Goal: Task Accomplishment & Management: Use online tool/utility

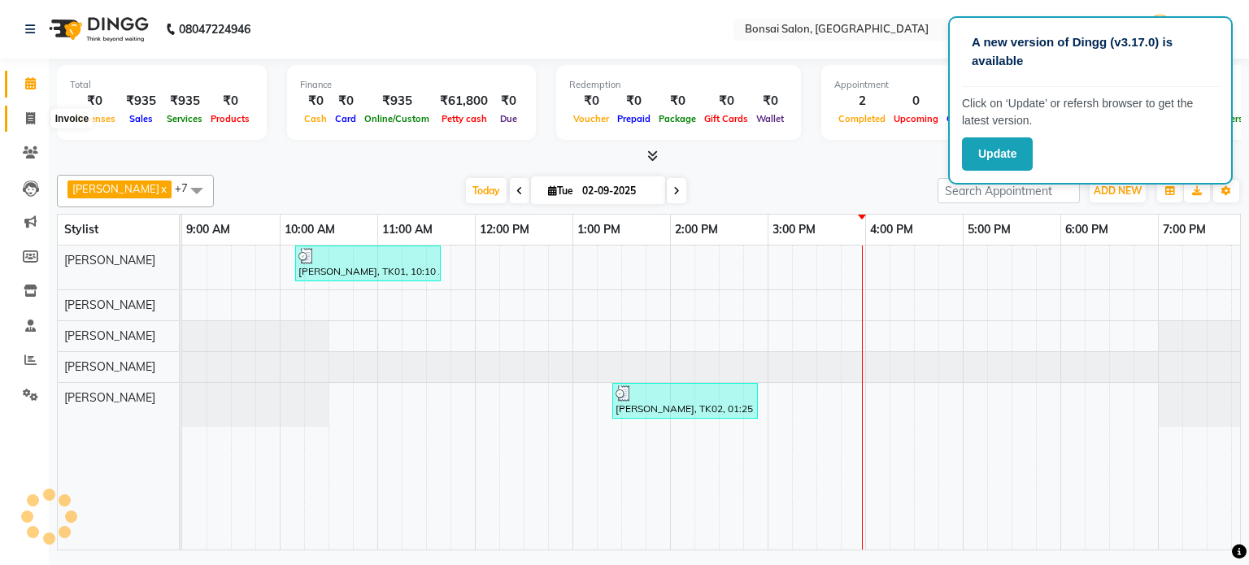
click at [33, 115] on icon at bounding box center [30, 118] width 9 height 12
select select "service"
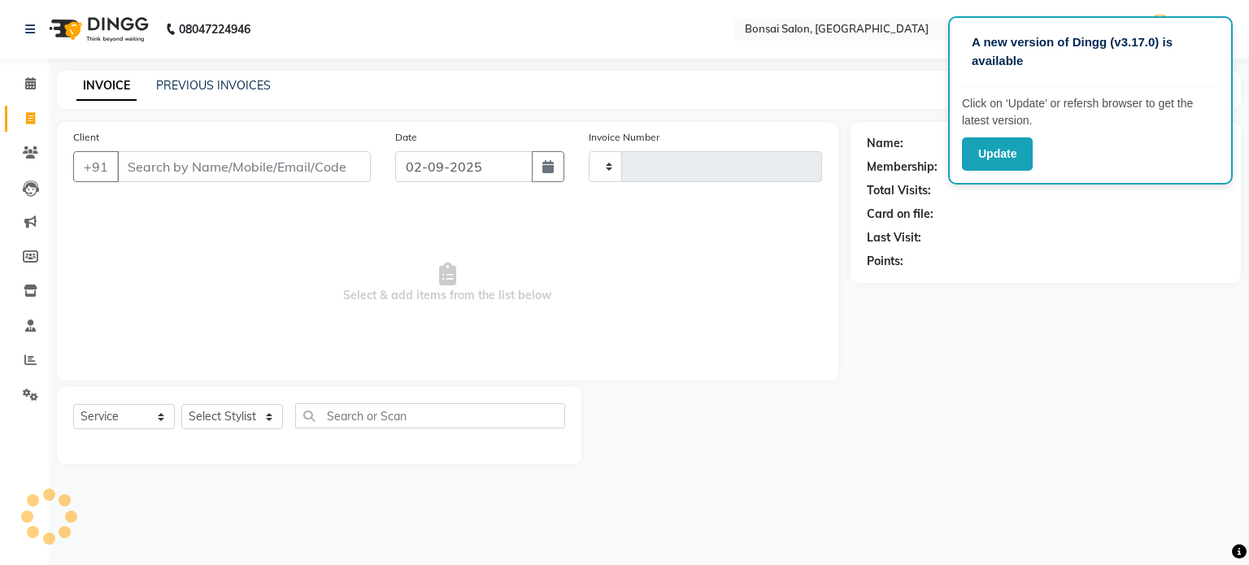
type input "0799"
select select "6719"
click at [1006, 157] on button "Update" at bounding box center [997, 153] width 71 height 33
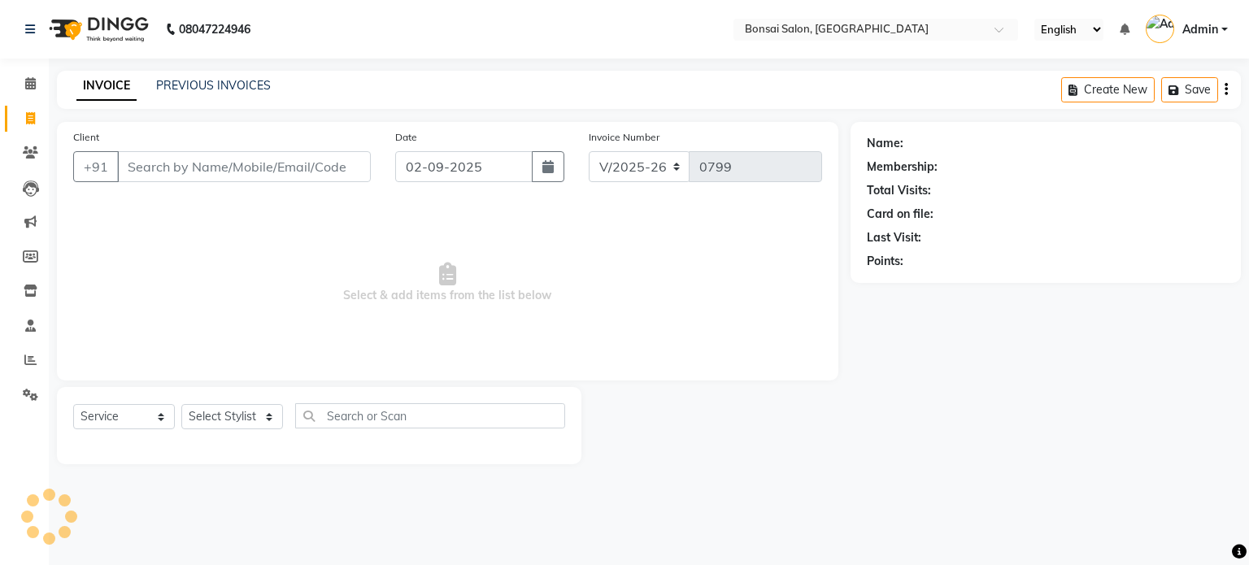
select select "6719"
select select "service"
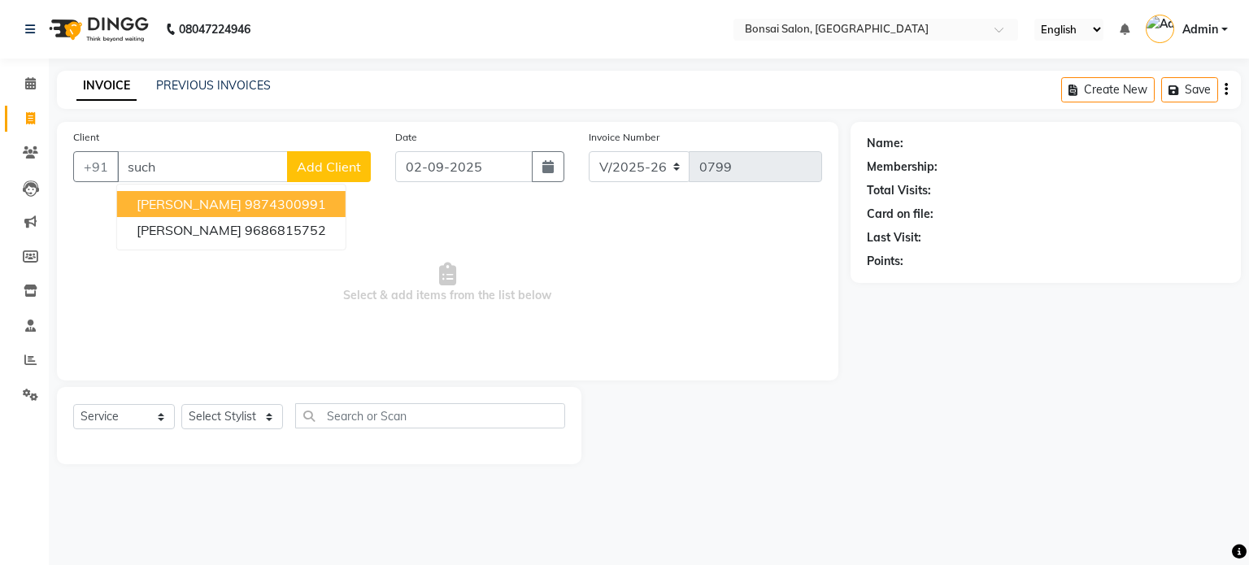
click at [274, 207] on ngb-highlight "9874300991" at bounding box center [285, 204] width 81 height 16
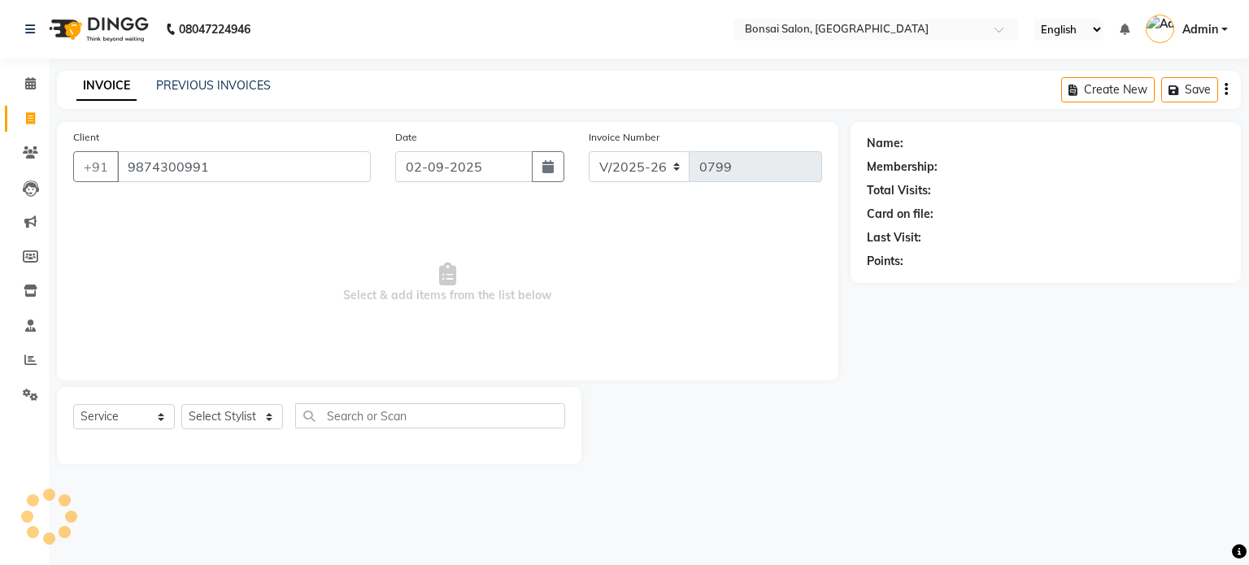
type input "9874300991"
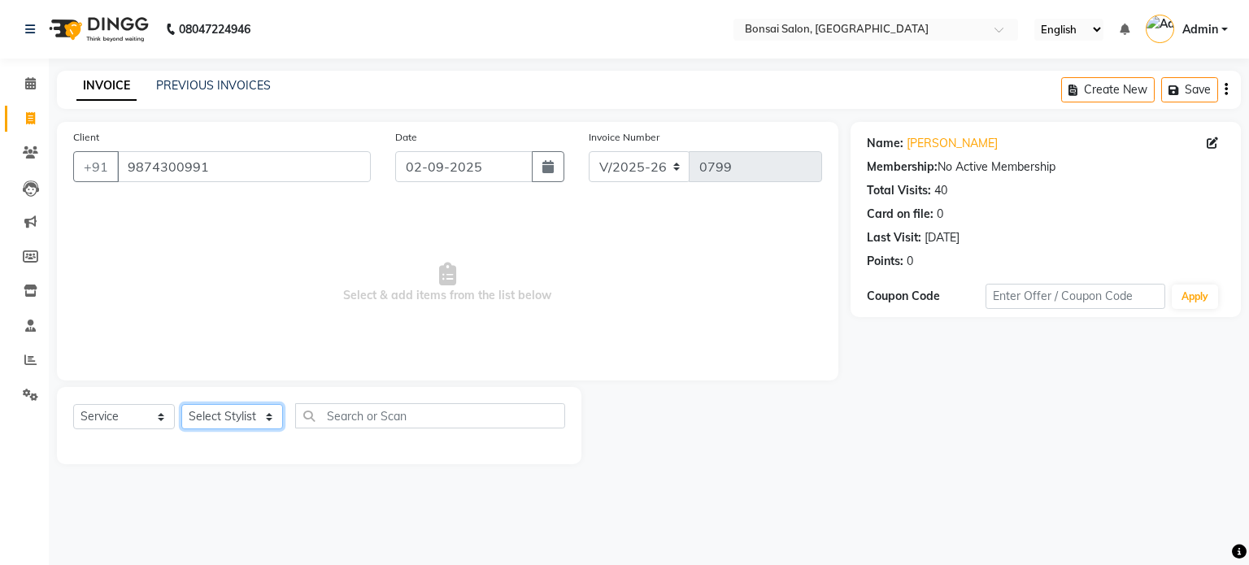
click at [221, 414] on select "Select Stylist [PERSON_NAME] [PERSON_NAME] [PERSON_NAME] [PERSON_NAME]" at bounding box center [232, 416] width 102 height 25
select select "87757"
click at [181, 405] on select "Select Stylist [PERSON_NAME] [PERSON_NAME] [PERSON_NAME] [PERSON_NAME]" at bounding box center [232, 416] width 102 height 25
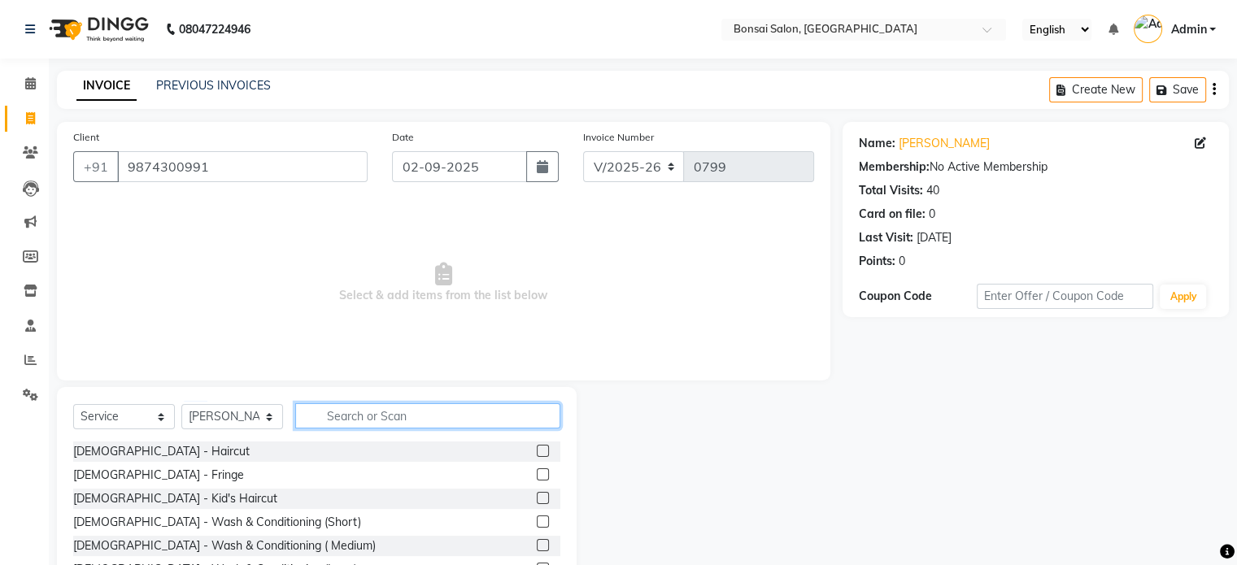
click at [354, 419] on input "text" at bounding box center [427, 415] width 265 height 25
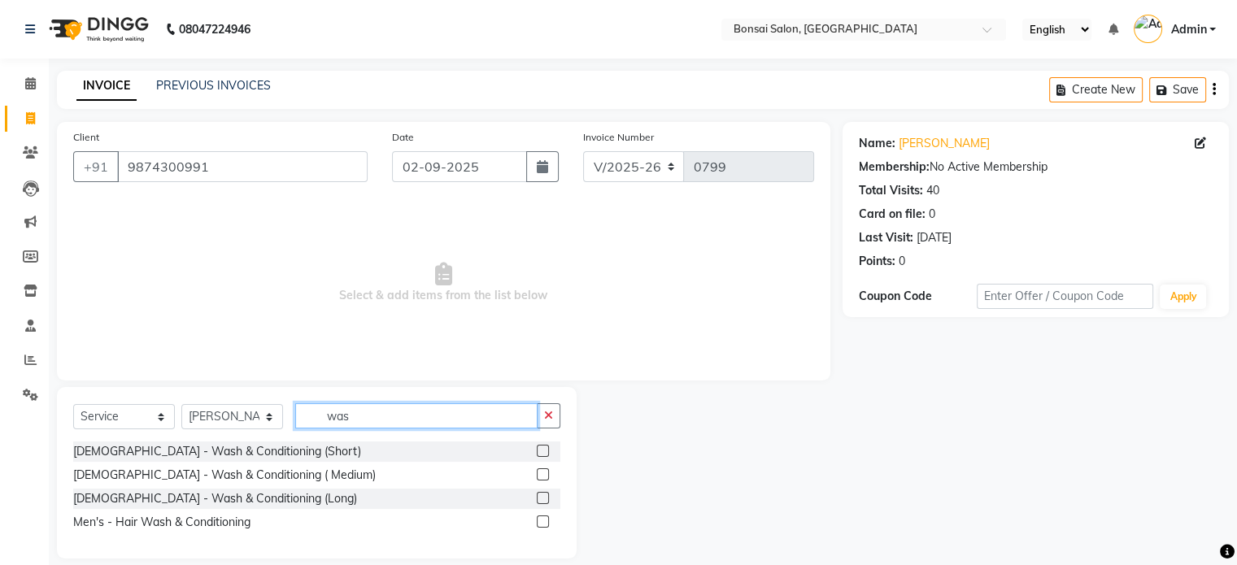
type input "was"
click at [543, 495] on label at bounding box center [543, 498] width 12 height 12
click at [543, 495] on input "checkbox" at bounding box center [542, 498] width 11 height 11
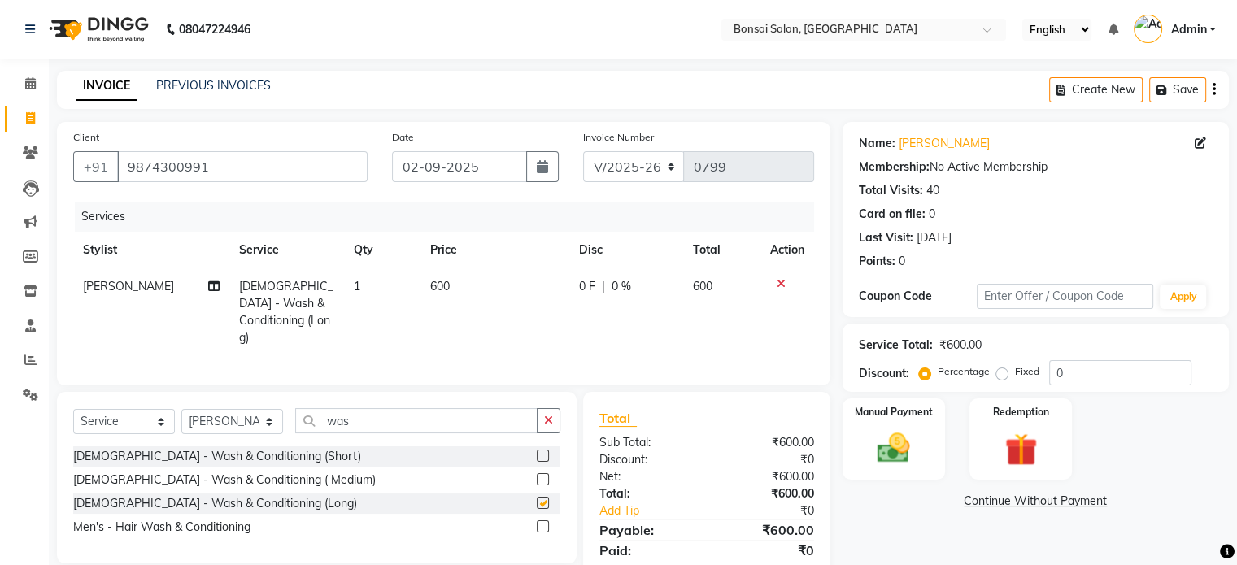
checkbox input "false"
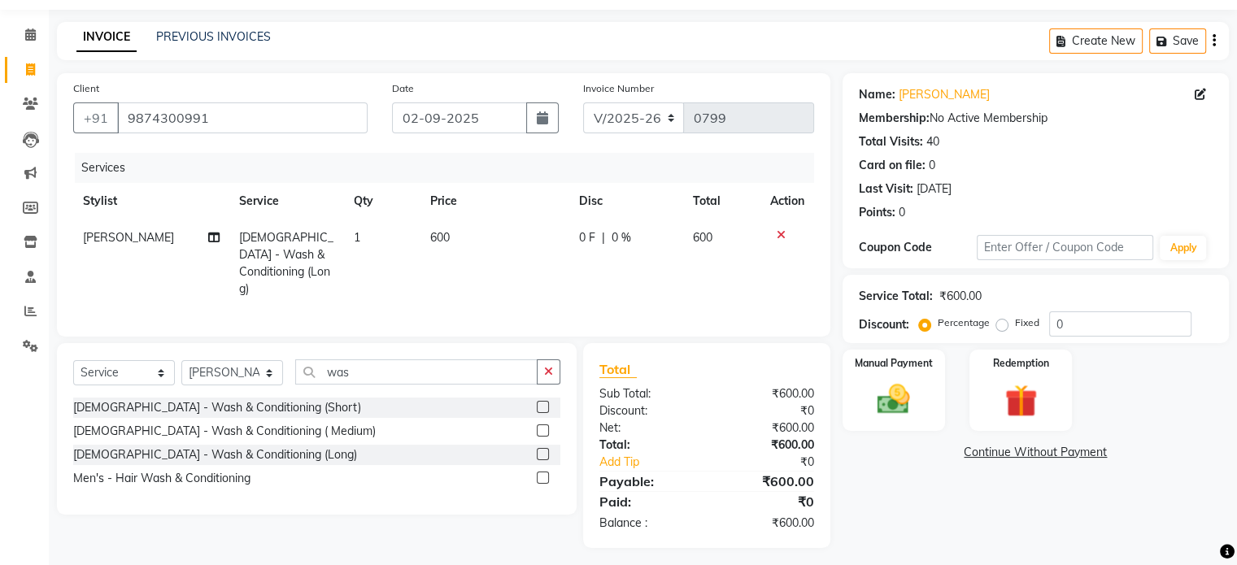
scroll to position [51, 0]
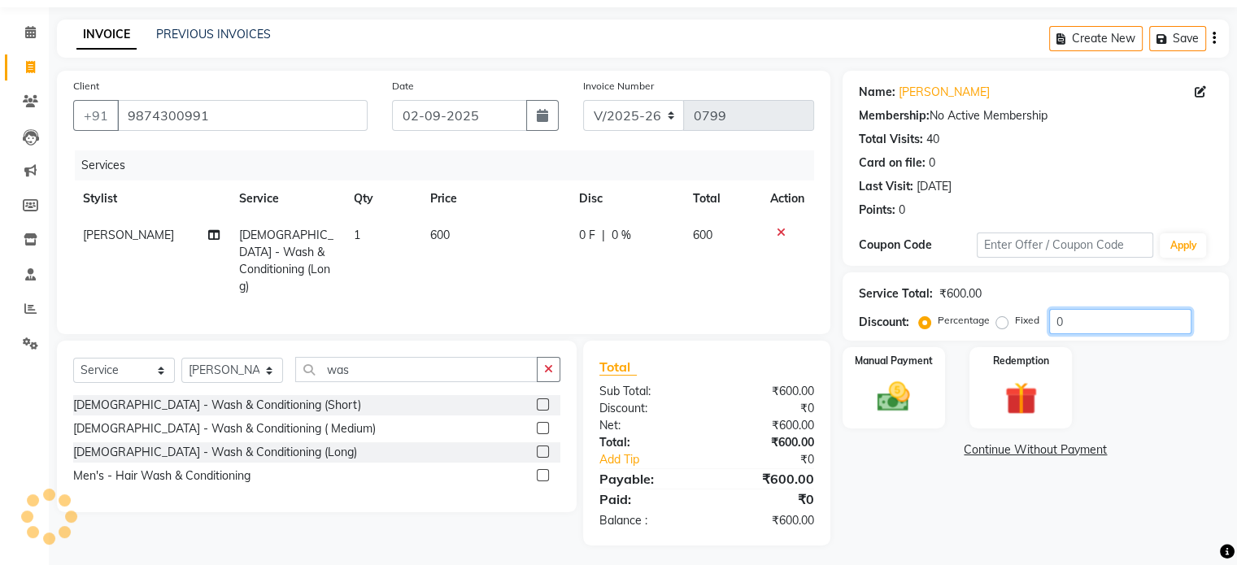
drag, startPoint x: 1081, startPoint y: 324, endPoint x: 1005, endPoint y: 325, distance: 76.4
click at [1005, 325] on div "Percentage Fixed 0" at bounding box center [1056, 321] width 269 height 25
type input "15"
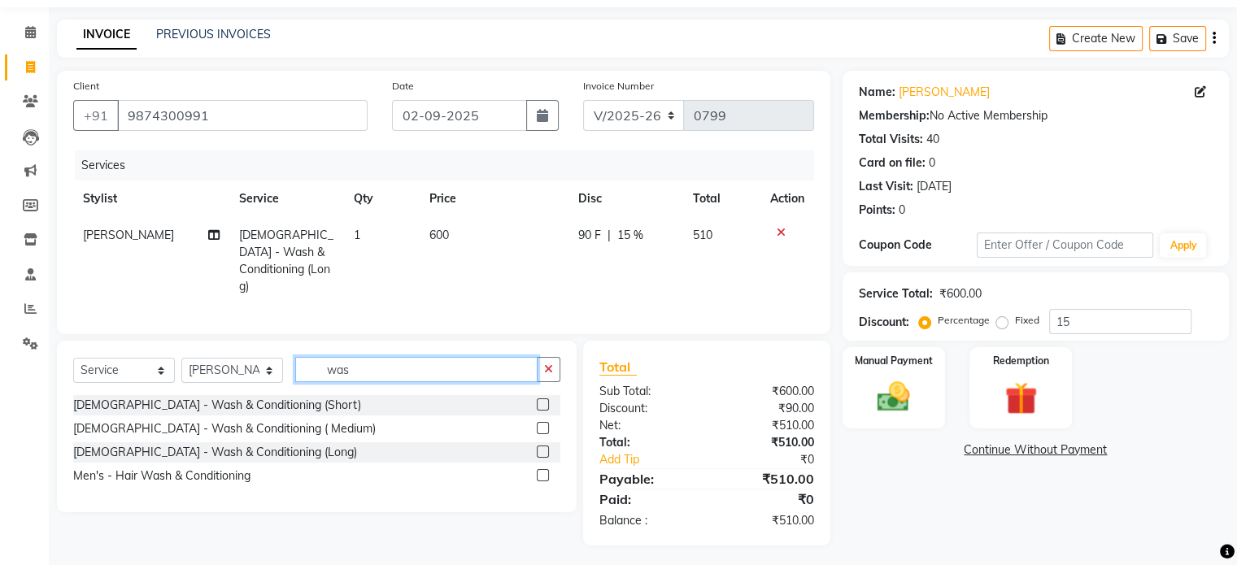
drag, startPoint x: 350, startPoint y: 363, endPoint x: 315, endPoint y: 363, distance: 34.1
click at [315, 363] on input "was" at bounding box center [416, 369] width 242 height 25
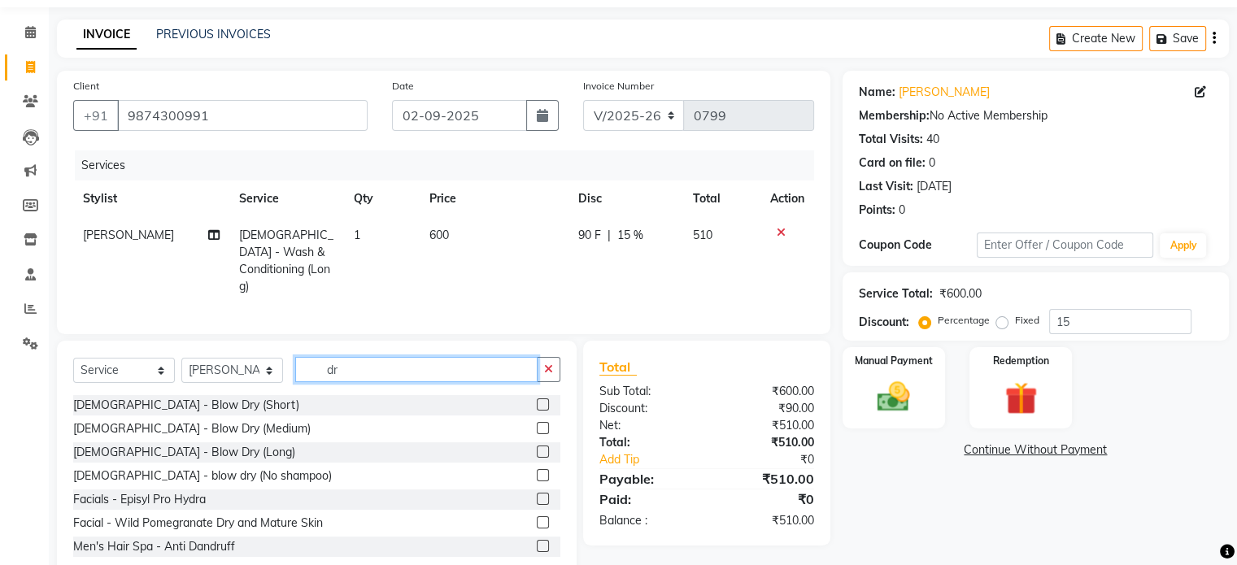
type input "dr"
click at [537, 447] on label at bounding box center [543, 452] width 12 height 12
click at [537, 447] on input "checkbox" at bounding box center [542, 452] width 11 height 11
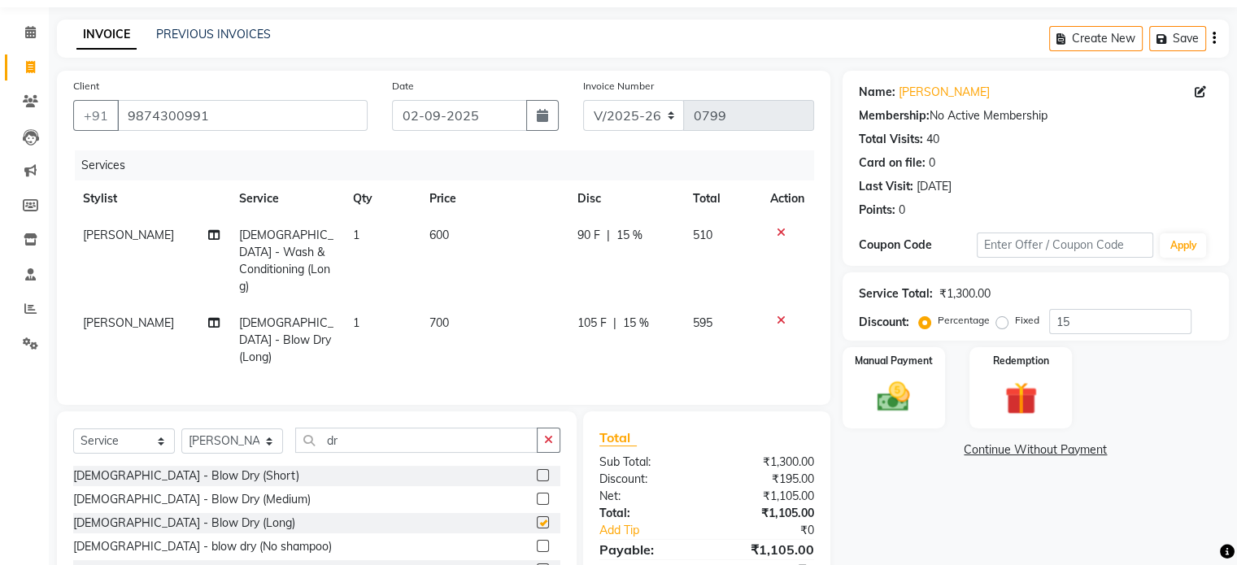
checkbox input "false"
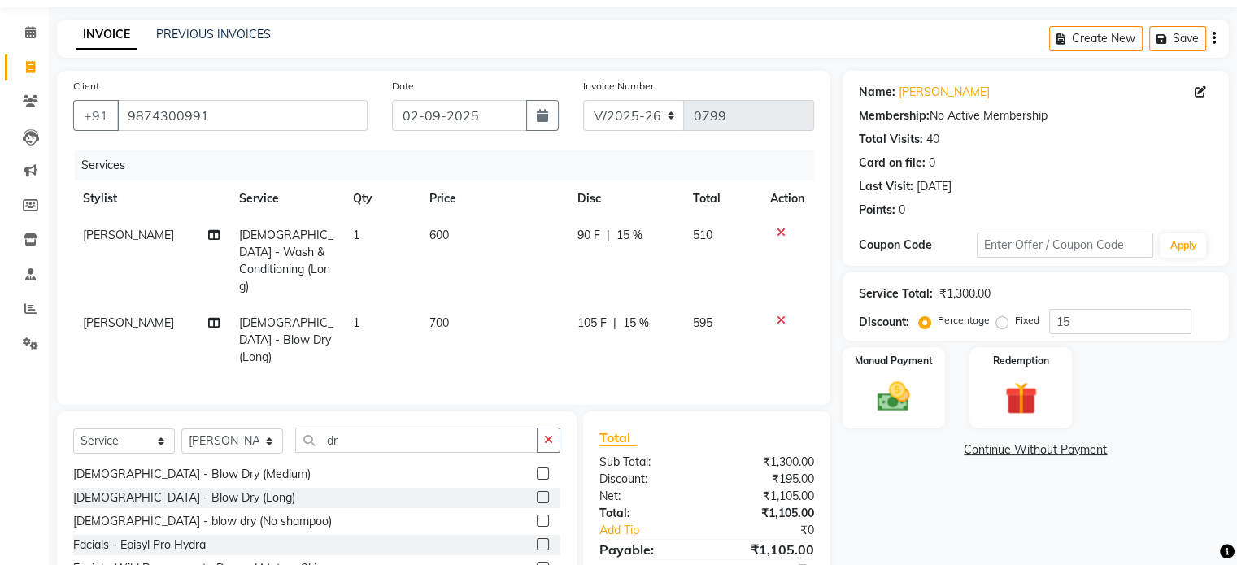
scroll to position [26, 0]
drag, startPoint x: 354, startPoint y: 419, endPoint x: 298, endPoint y: 422, distance: 56.2
click at [298, 428] on input "dr" at bounding box center [416, 440] width 242 height 25
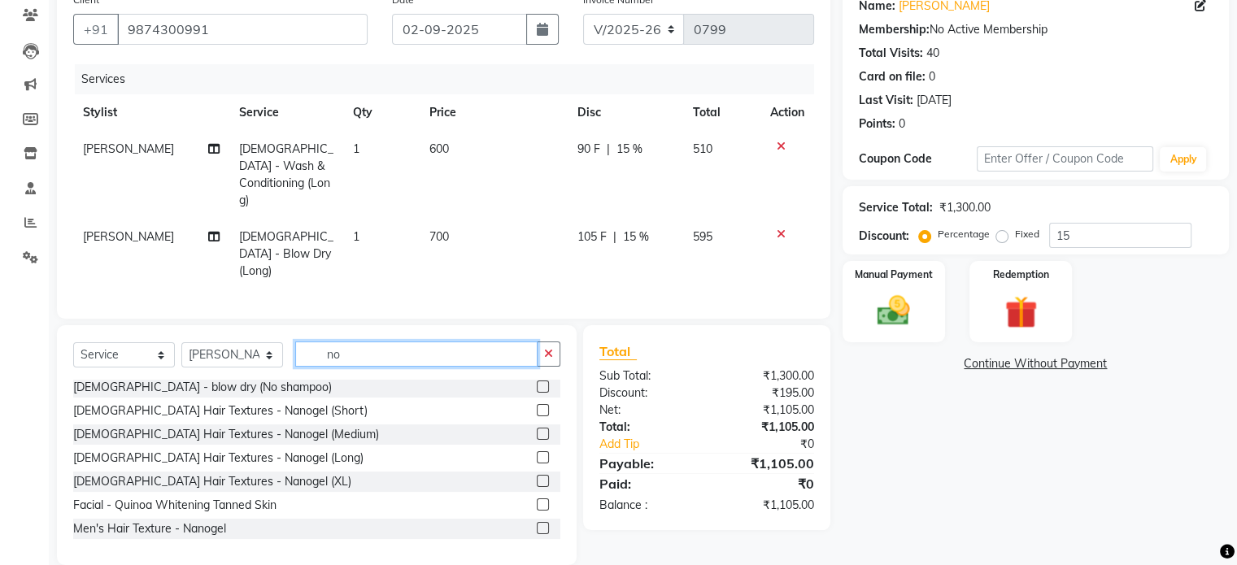
scroll to position [140, 0]
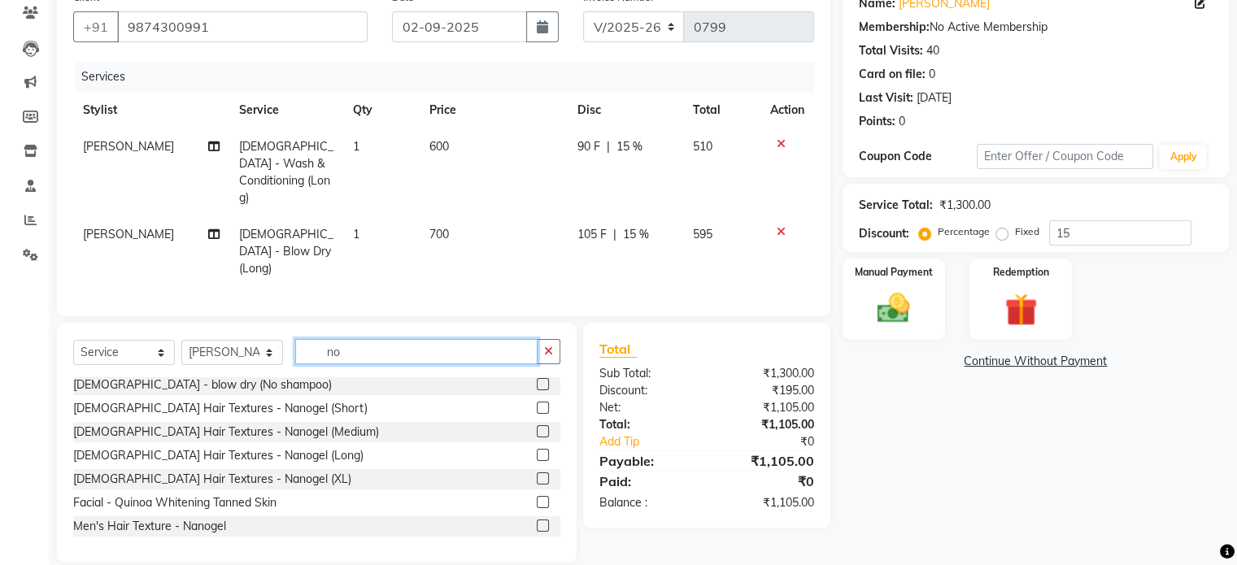
type input "n"
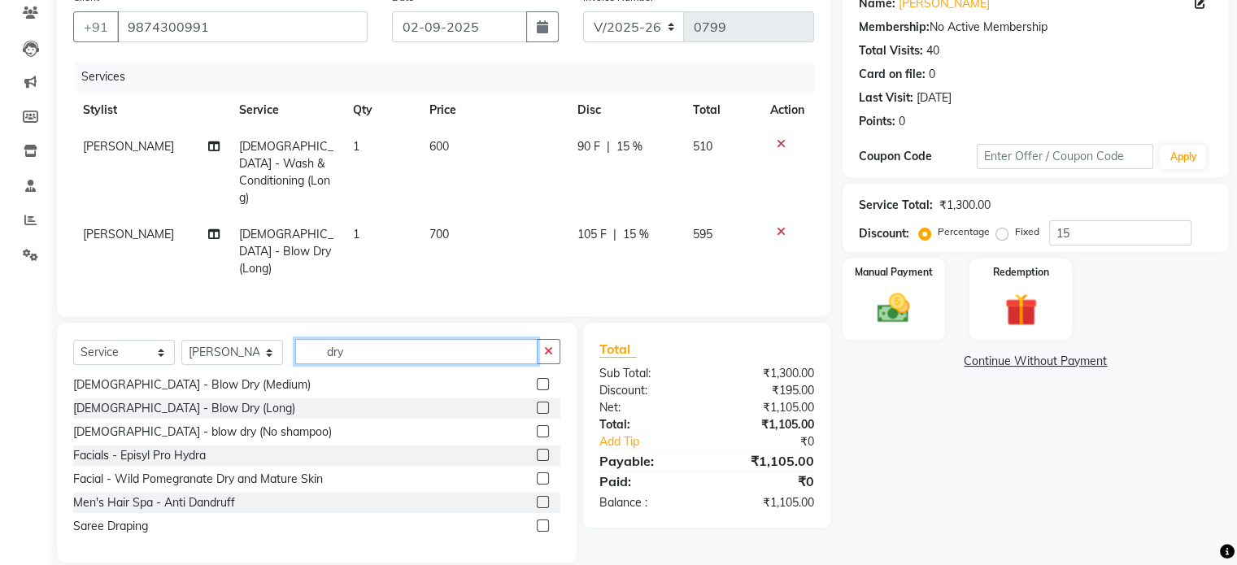
scroll to position [105, 0]
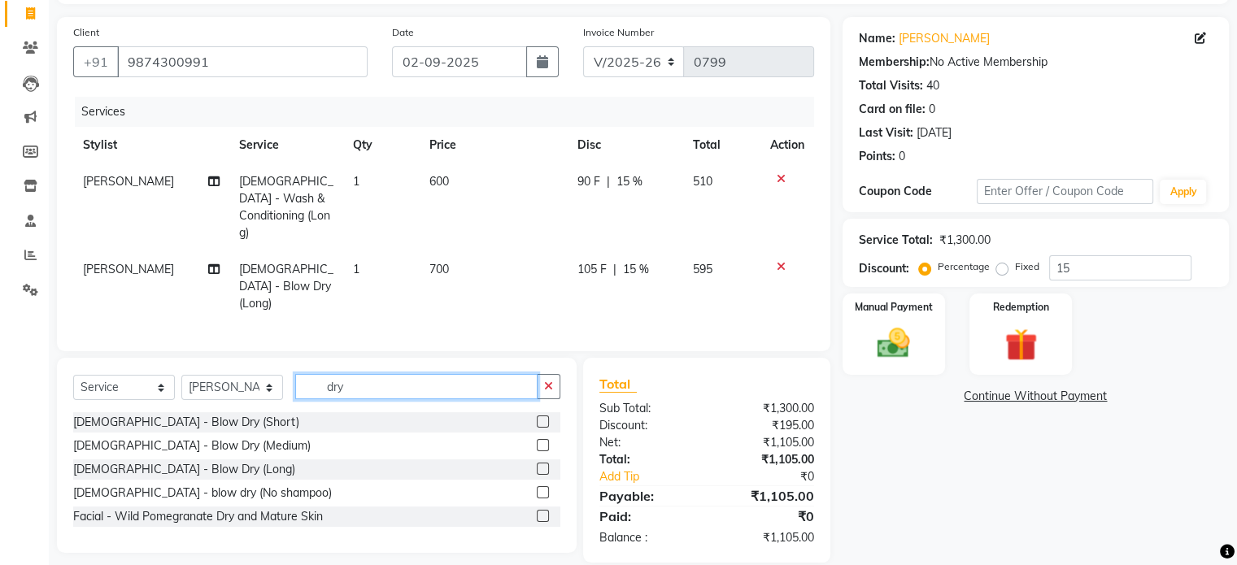
type input "dry"
click at [544, 486] on label at bounding box center [543, 492] width 12 height 12
click at [544, 488] on input "checkbox" at bounding box center [542, 493] width 11 height 11
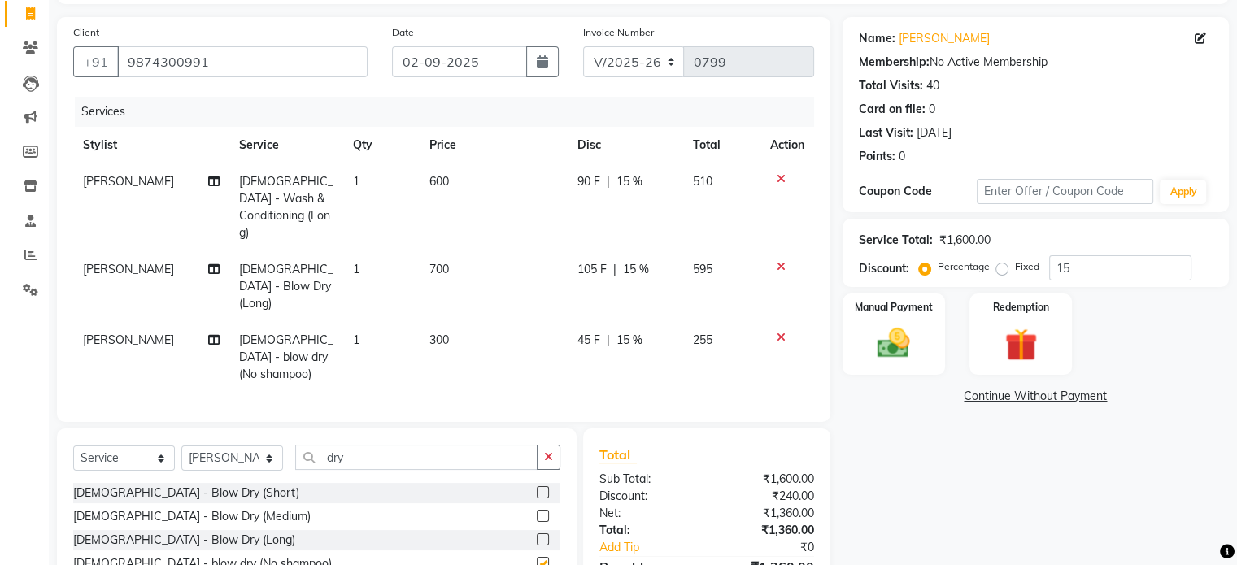
checkbox input "false"
click at [776, 261] on icon at bounding box center [780, 266] width 9 height 11
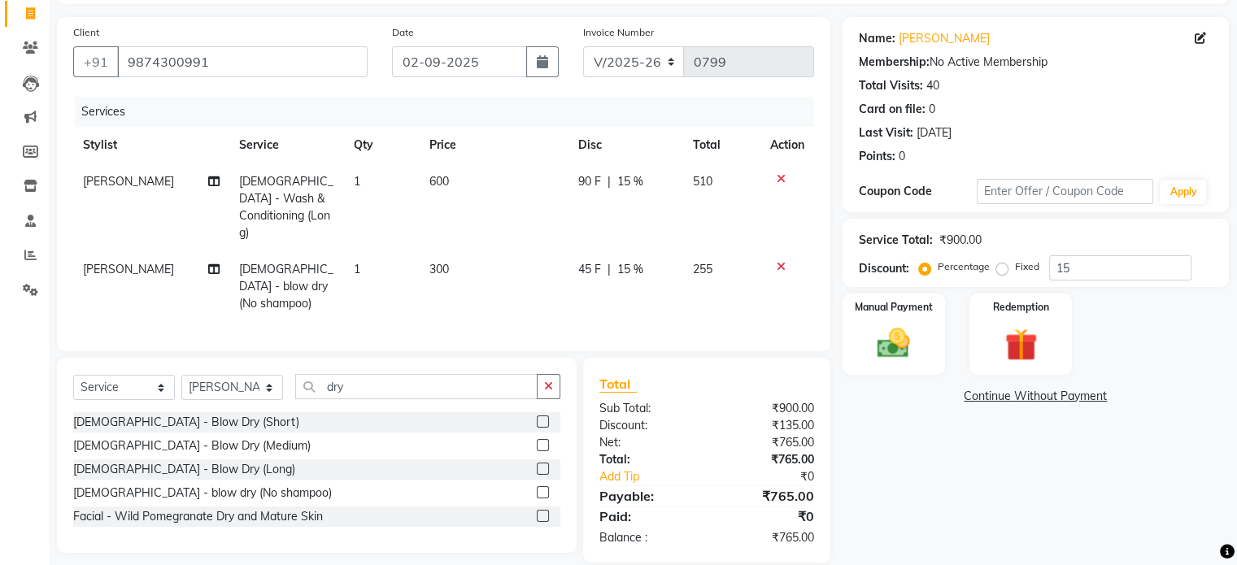
click at [779, 169] on td at bounding box center [787, 207] width 54 height 88
click at [780, 175] on icon at bounding box center [780, 178] width 9 height 11
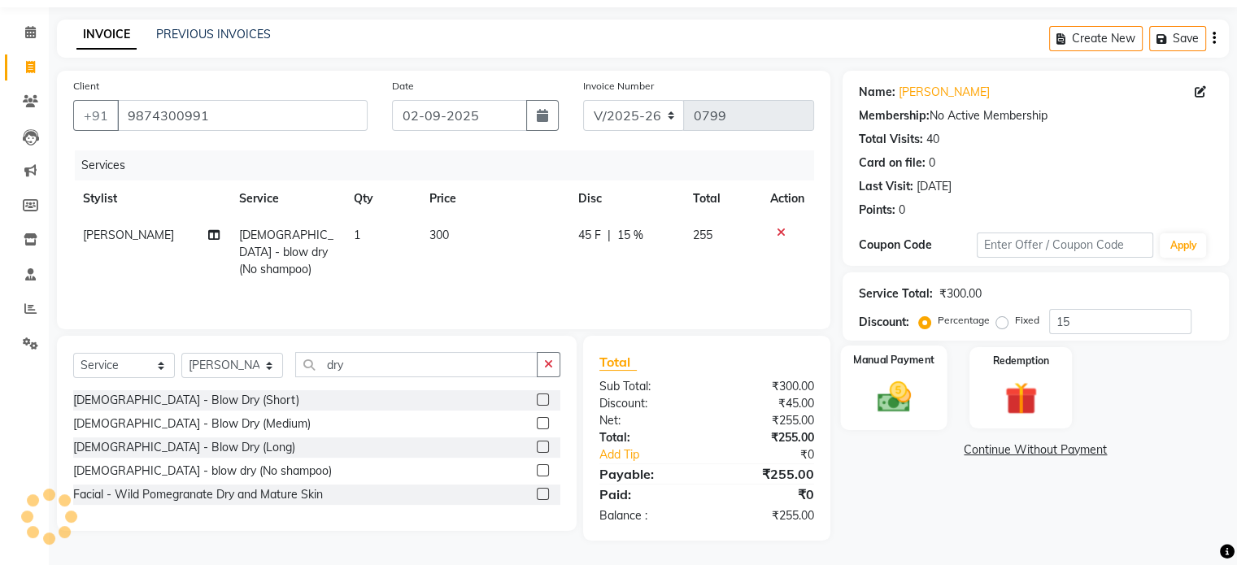
click at [901, 399] on img at bounding box center [893, 397] width 54 height 39
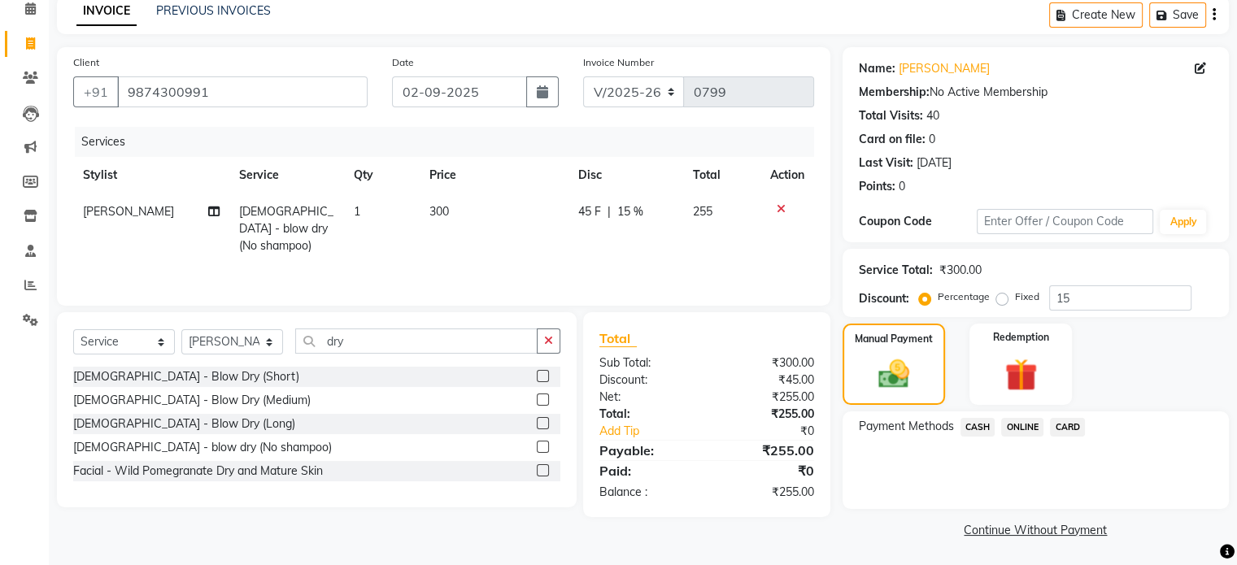
click at [973, 432] on span "CASH" at bounding box center [977, 427] width 35 height 19
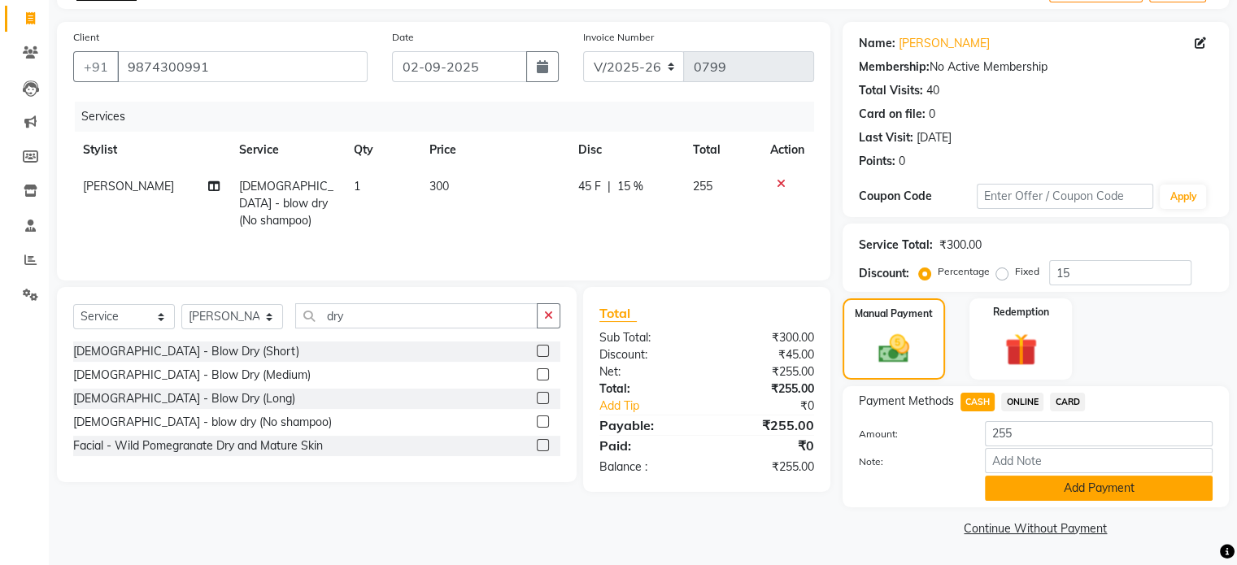
click at [1090, 491] on button "Add Payment" at bounding box center [1099, 488] width 228 height 25
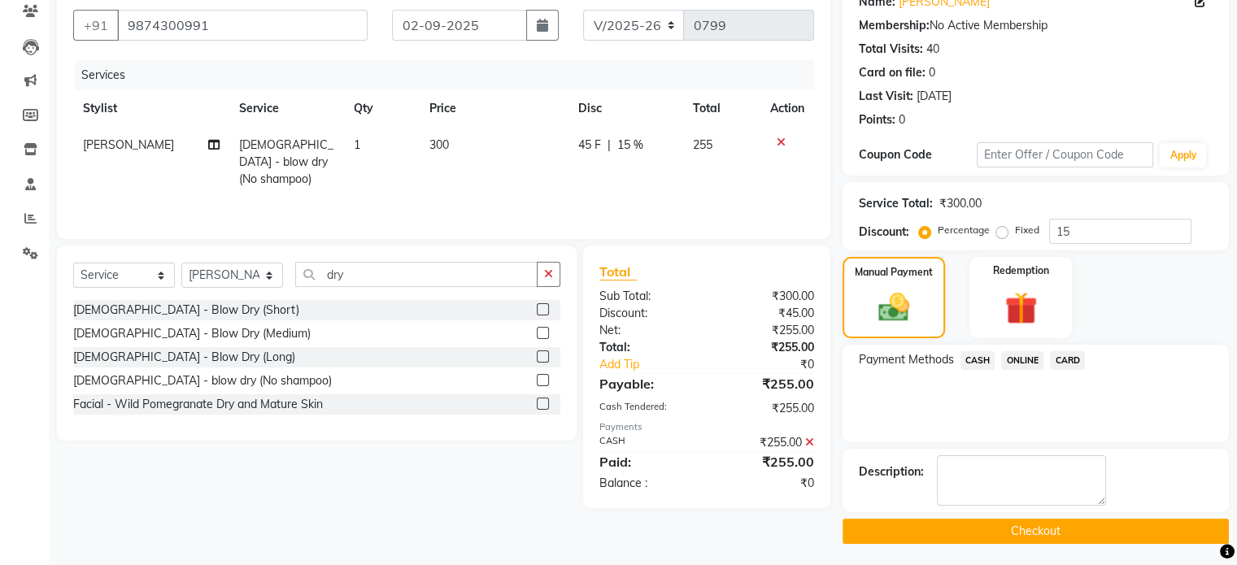
scroll to position [143, 0]
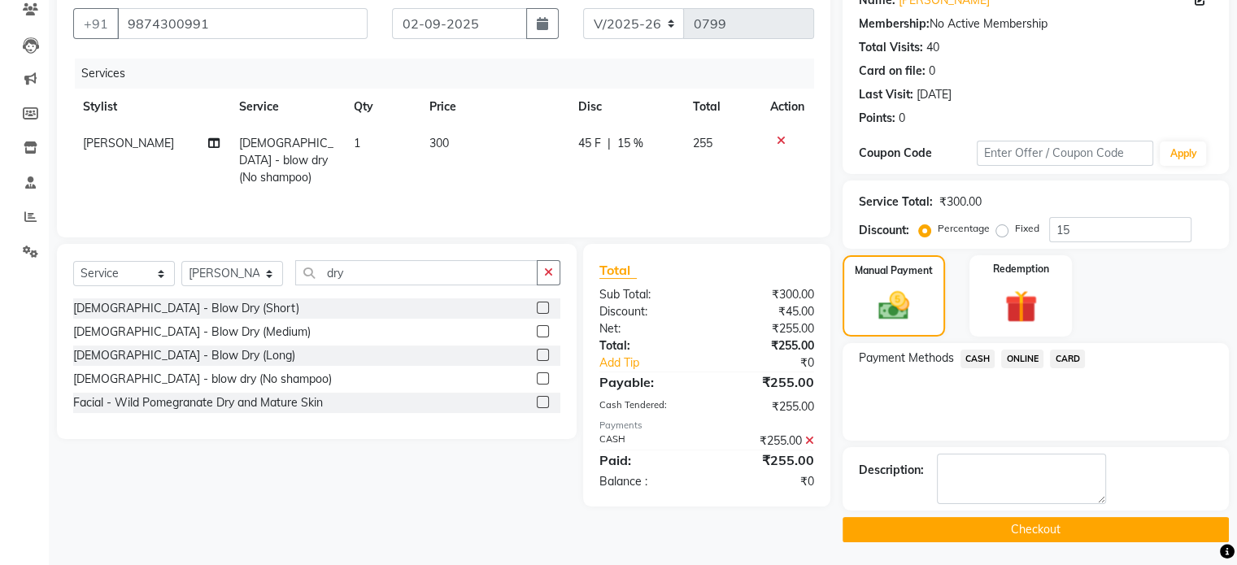
click at [1057, 517] on button "Checkout" at bounding box center [1035, 529] width 386 height 25
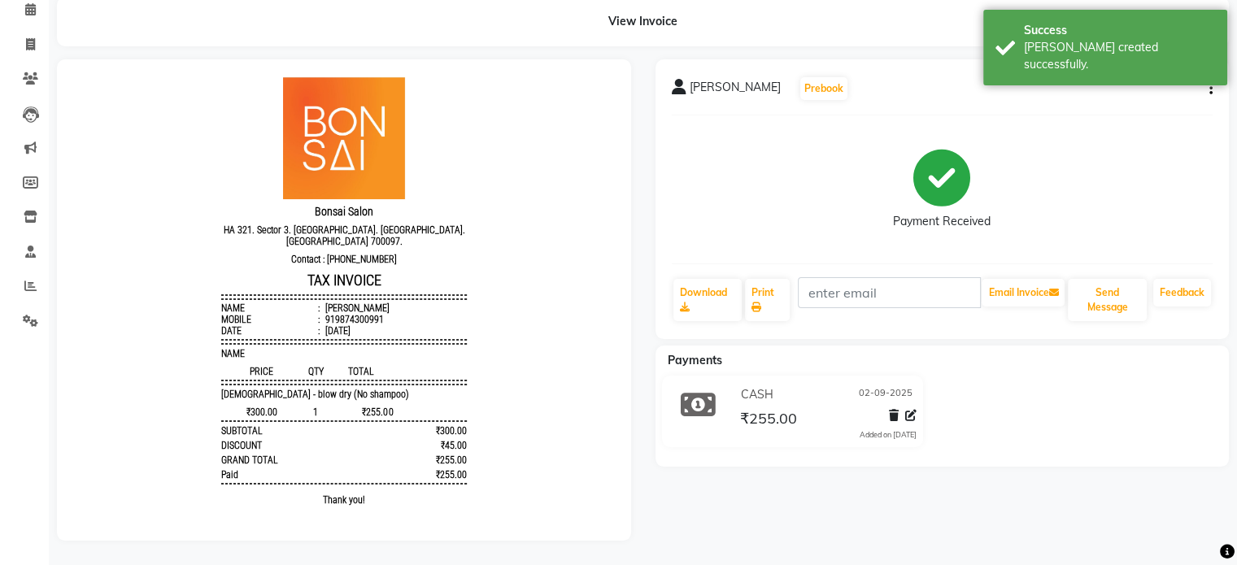
scroll to position [85, 0]
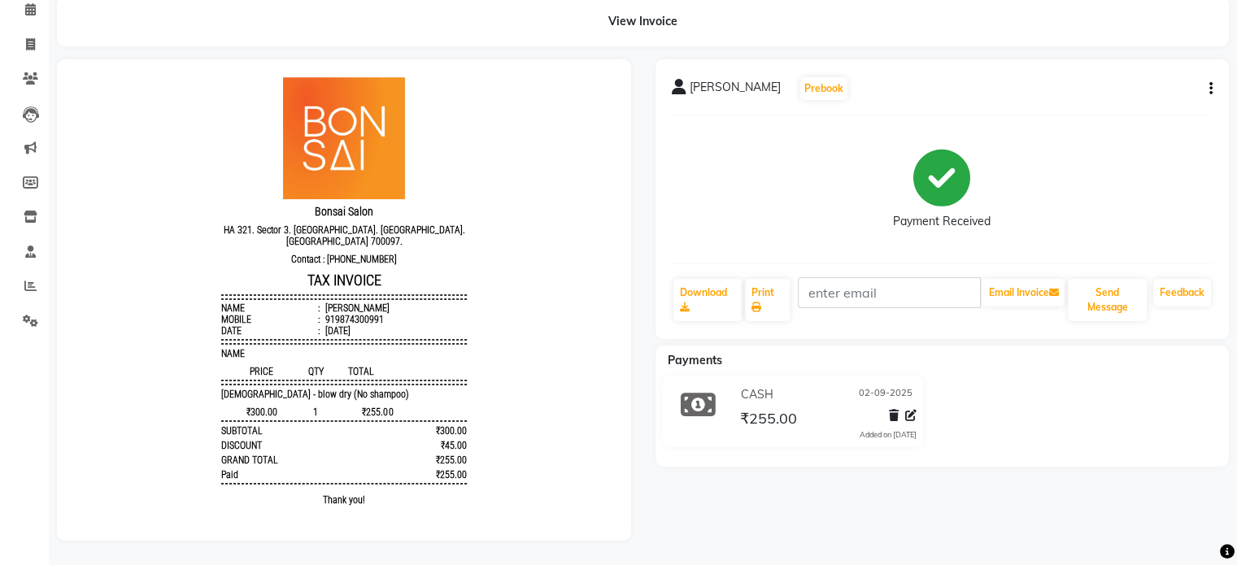
drag, startPoint x: 515, startPoint y: 512, endPoint x: 777, endPoint y: 633, distance: 288.4
click at [515, 512] on body "Bonsai Salon HA 321. Sector 3. Salt Lake. Bidhannagar. Kolkata 700097. Contact …" at bounding box center [344, 296] width 528 height 451
click at [23, 36] on span at bounding box center [30, 45] width 28 height 19
select select "service"
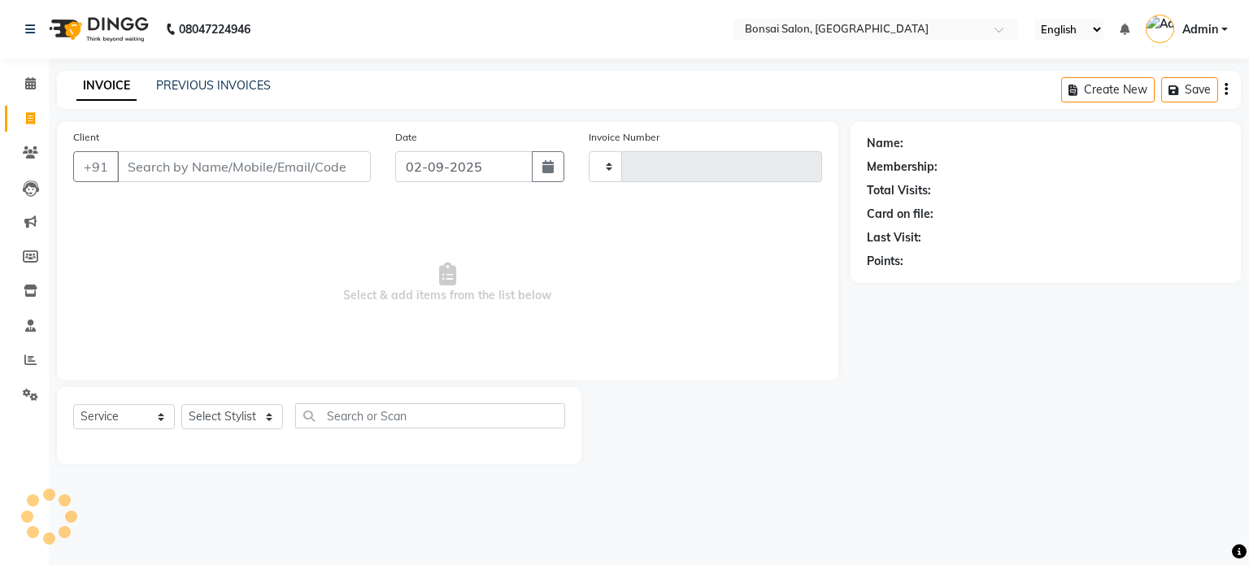
type input "0800"
select select "6719"
click at [212, 84] on link "PREVIOUS INVOICES" at bounding box center [213, 85] width 115 height 15
